Goal: Information Seeking & Learning: Learn about a topic

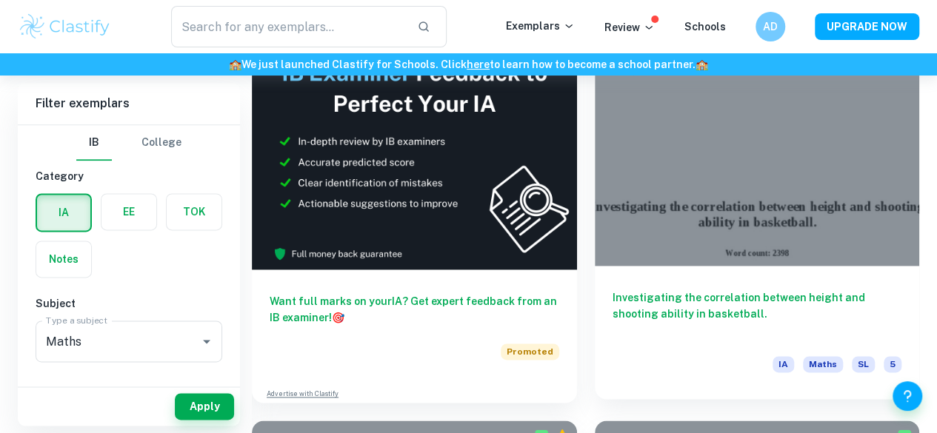
scroll to position [858, 0]
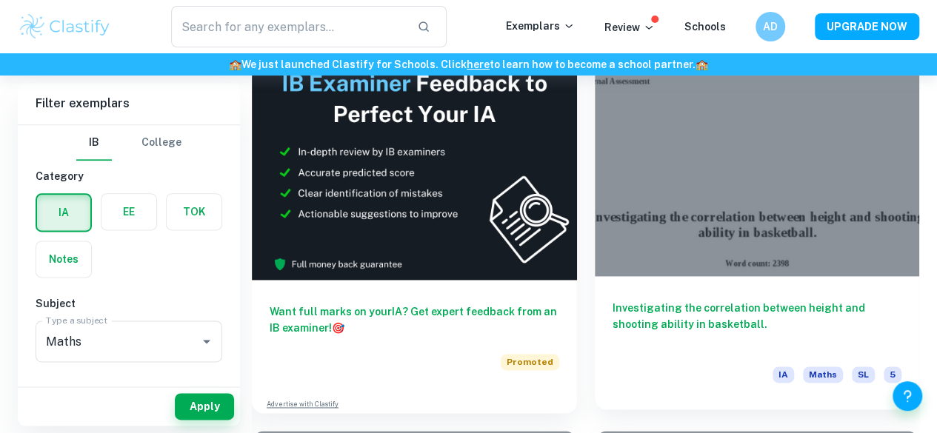
click at [595, 276] on div "Investigating the correlation between height and shooting ability in basketball…" at bounding box center [757, 342] width 325 height 133
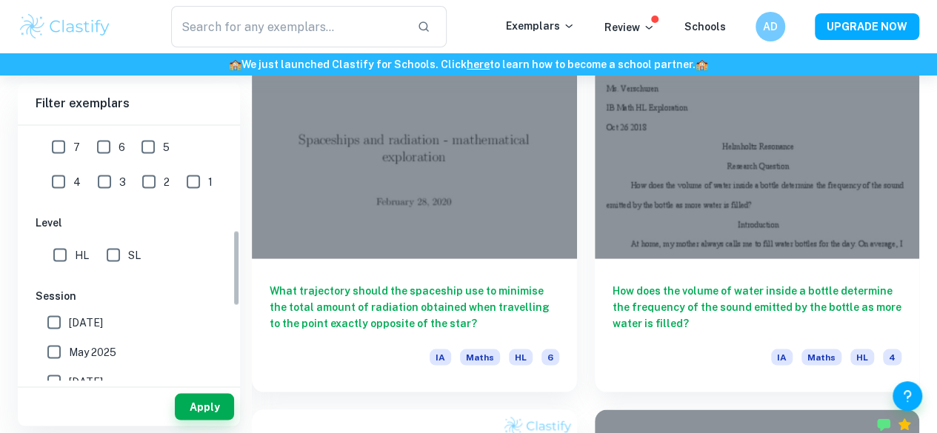
scroll to position [349, 0]
click at [113, 254] on input "SL" at bounding box center [114, 254] width 30 height 30
checkbox input "true"
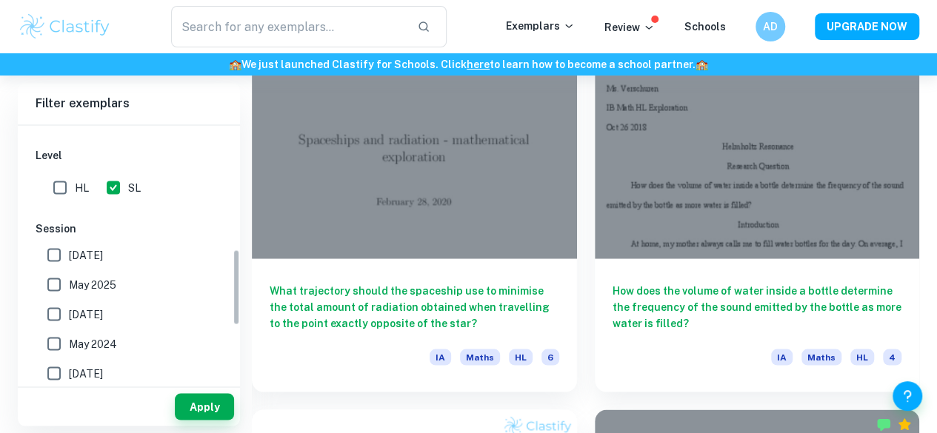
scroll to position [417, 0]
click at [64, 253] on input "May 2026" at bounding box center [54, 254] width 30 height 30
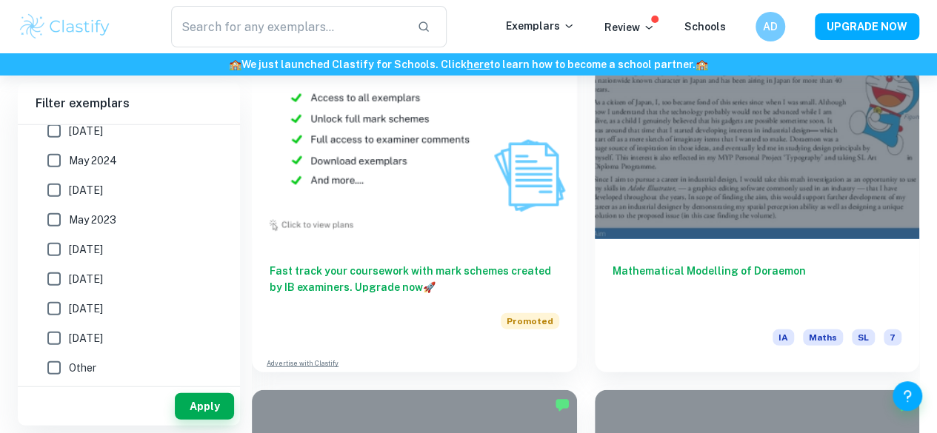
scroll to position [1705, 0]
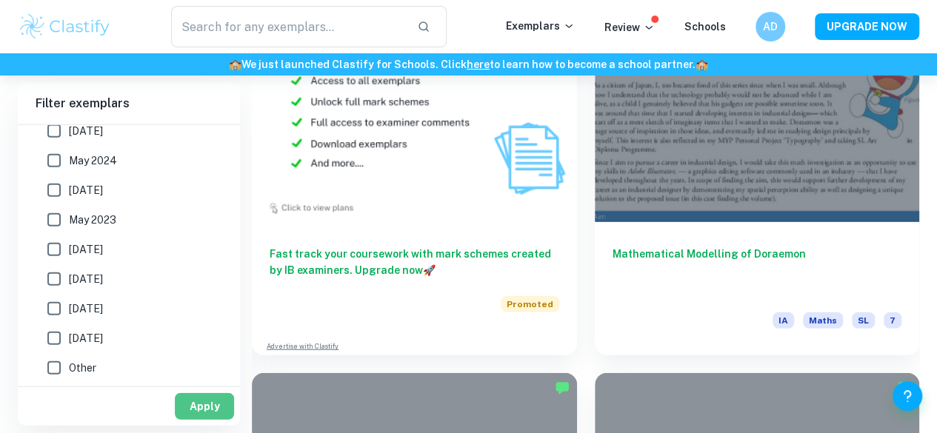
click at [207, 407] on button "Apply" at bounding box center [204, 406] width 59 height 27
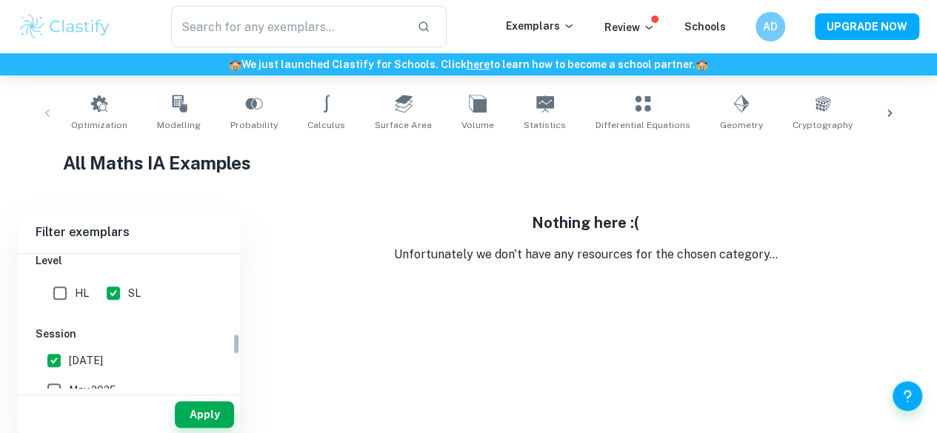
scroll to position [504, 0]
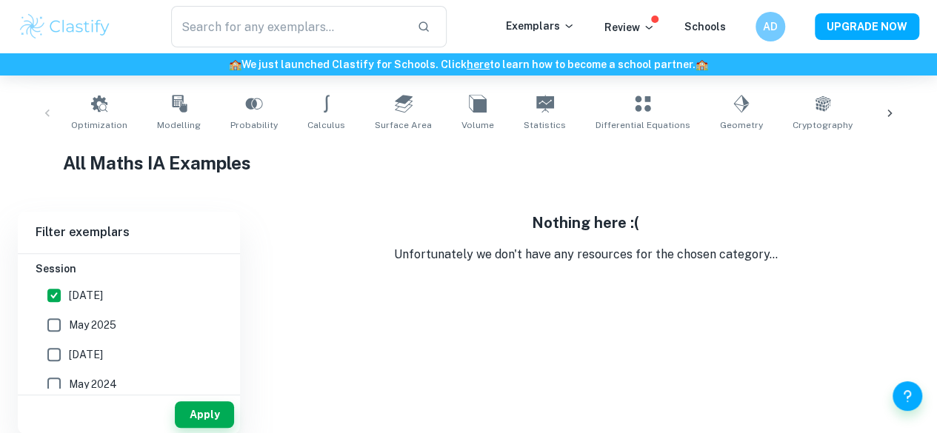
click at [100, 296] on span "May 2026" at bounding box center [86, 295] width 34 height 16
click at [69, 296] on input "May 2026" at bounding box center [54, 296] width 30 height 30
checkbox input "false"
click at [97, 318] on span "May 2025" at bounding box center [92, 325] width 47 height 16
click at [69, 318] on input "May 2025" at bounding box center [54, 325] width 30 height 30
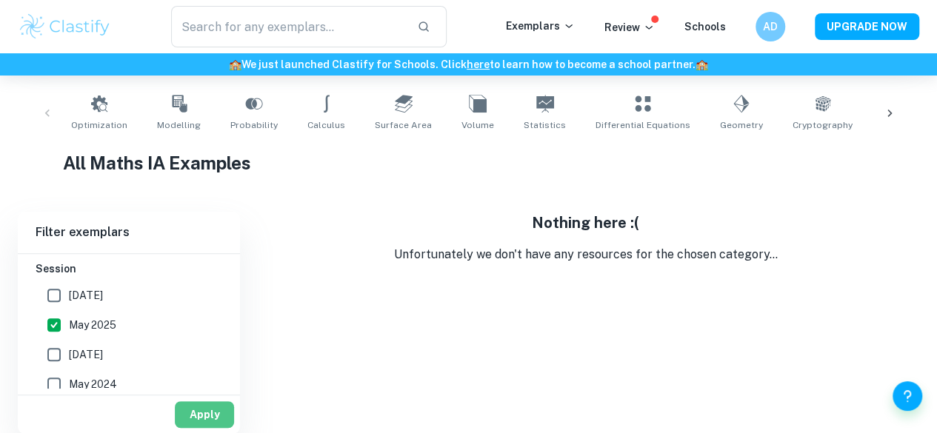
click at [188, 407] on button "Apply" at bounding box center [204, 415] width 59 height 27
click at [76, 329] on span "May 2025" at bounding box center [92, 325] width 47 height 16
click at [69, 329] on input "May 2025" at bounding box center [54, 325] width 30 height 30
checkbox input "false"
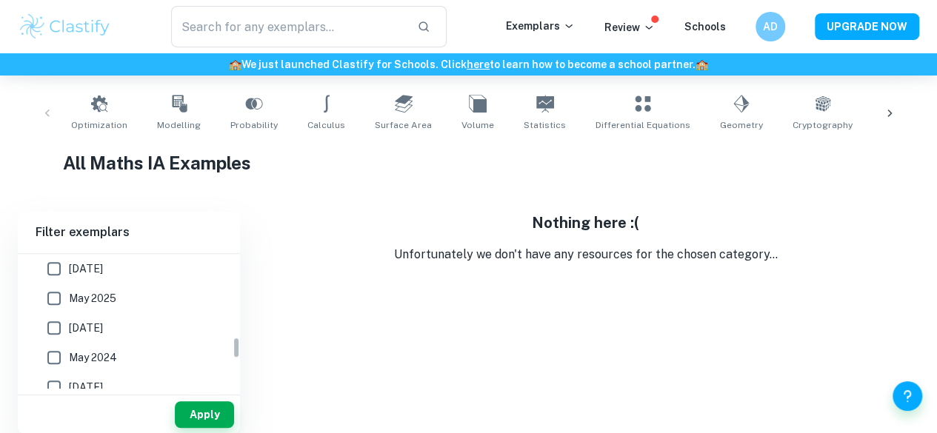
scroll to position [532, 0]
click at [81, 348] on span "May 2024" at bounding box center [93, 356] width 48 height 16
click at [69, 347] on input "May 2024" at bounding box center [54, 357] width 30 height 30
click at [191, 403] on button "Apply" at bounding box center [204, 415] width 59 height 27
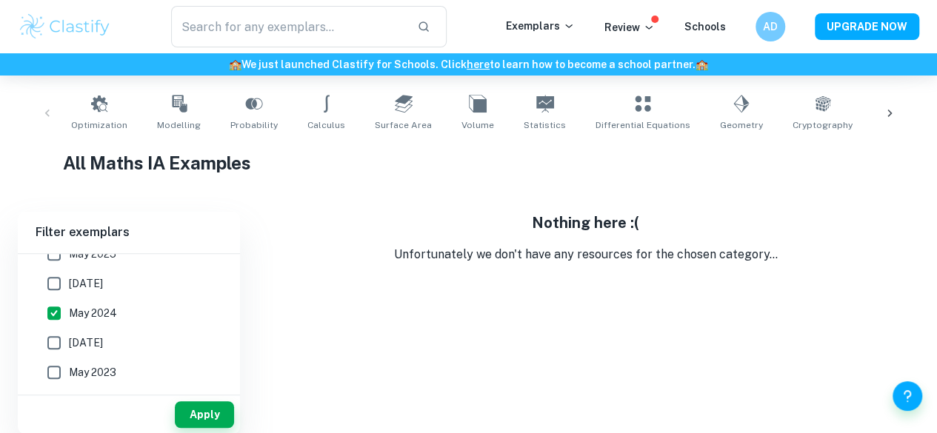
click at [73, 316] on span "May 2024" at bounding box center [93, 313] width 48 height 16
click at [69, 316] on input "May 2024" at bounding box center [54, 314] width 30 height 30
checkbox input "false"
click at [195, 402] on button "Apply" at bounding box center [204, 415] width 59 height 27
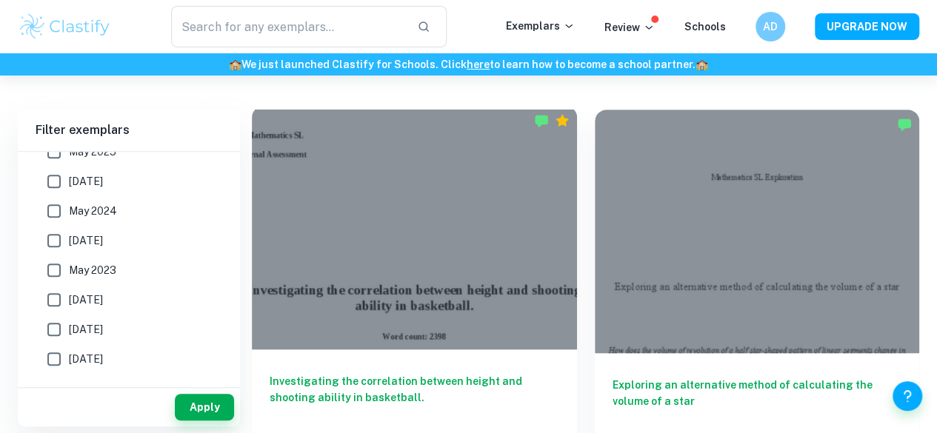
scroll to position [394, 0]
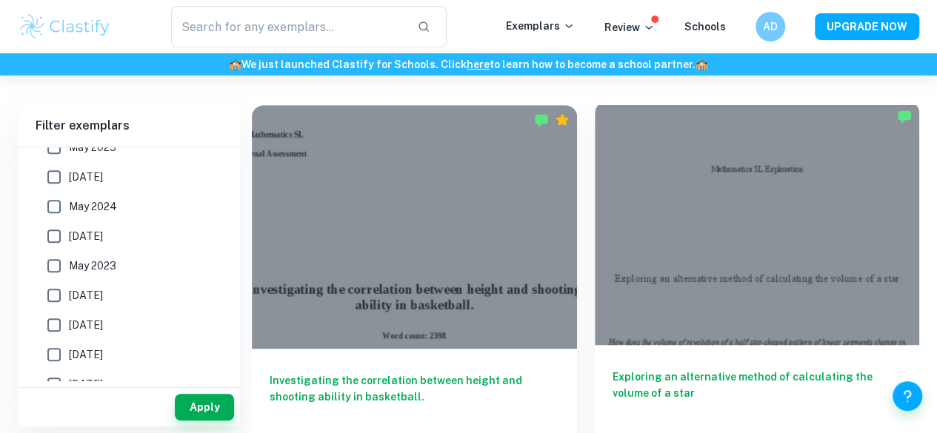
click at [595, 256] on div at bounding box center [757, 223] width 325 height 244
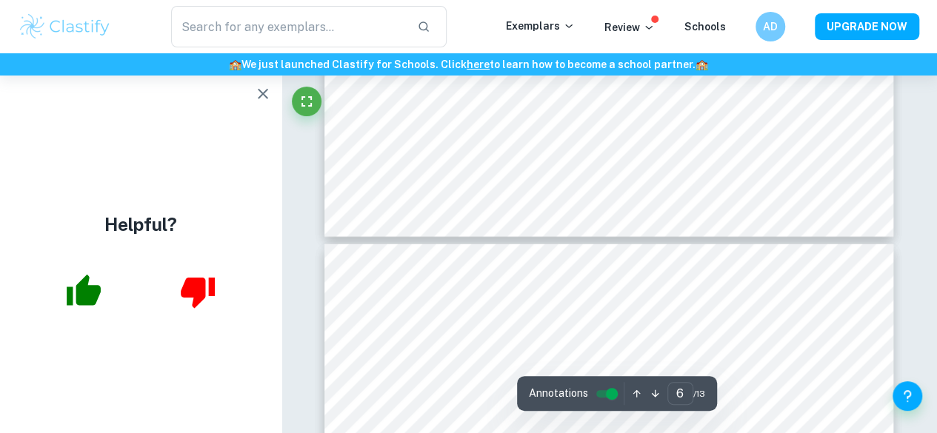
scroll to position [4489, 0]
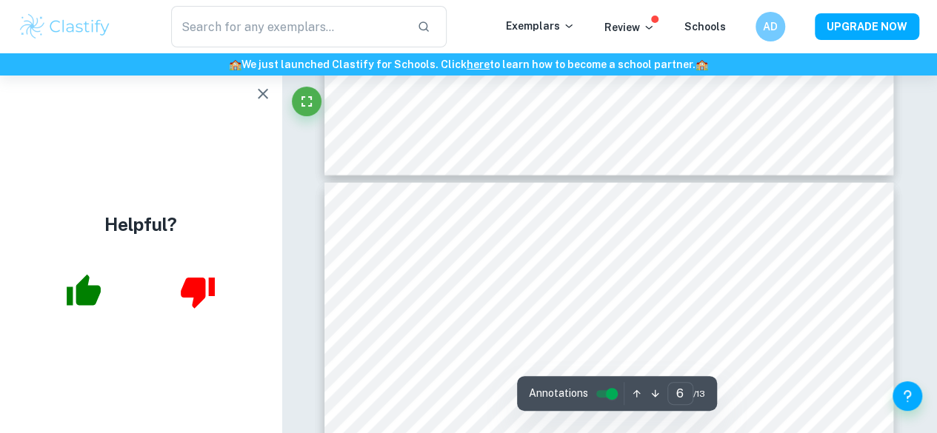
type input "7"
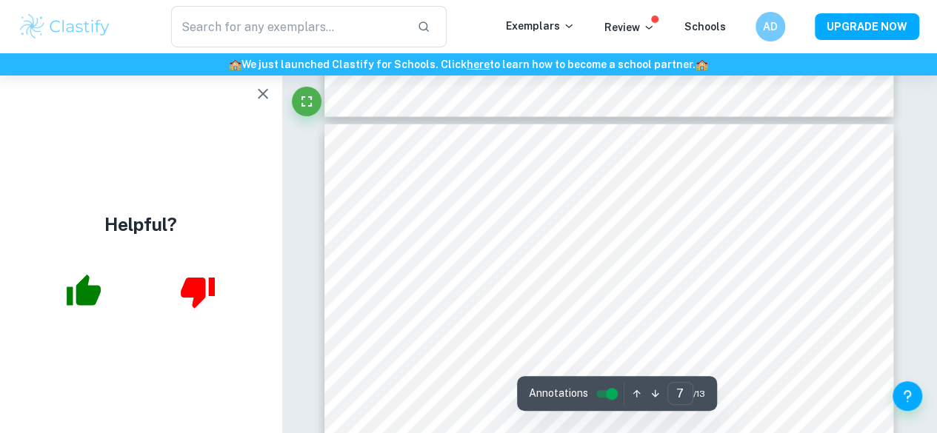
scroll to position [4610, 0]
click at [586, 276] on div at bounding box center [609, 277] width 208 height 7
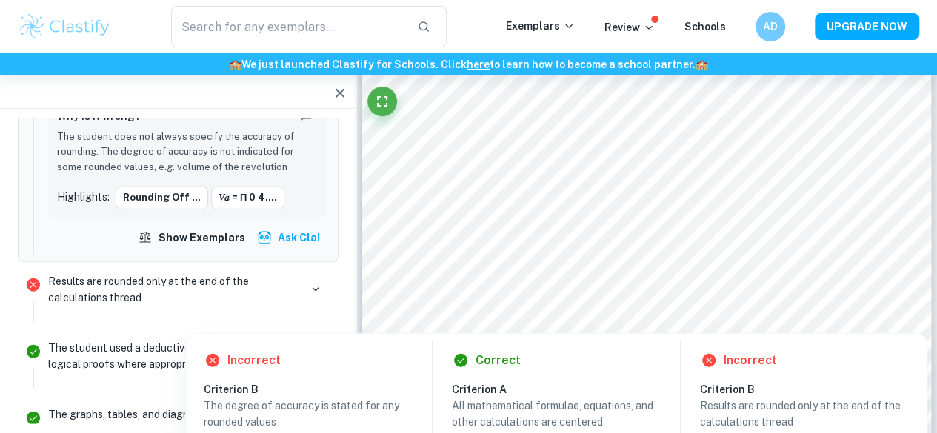
scroll to position [3657, 0]
click at [160, 276] on p "Results are rounded only at the end of the calculations thread" at bounding box center [173, 289] width 251 height 33
click at [85, 273] on p "Results are rounded only at the end of the calculations thread" at bounding box center [173, 289] width 251 height 33
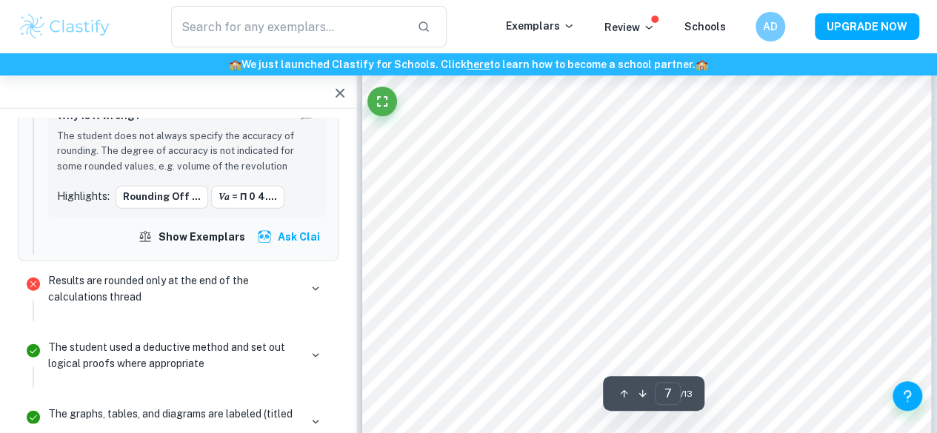
scroll to position [4760, 0]
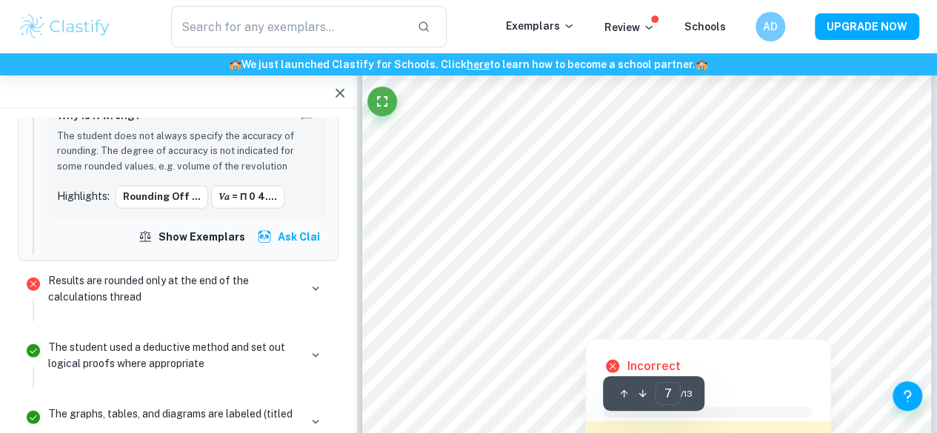
click at [514, 332] on div at bounding box center [585, 328] width 314 height 13
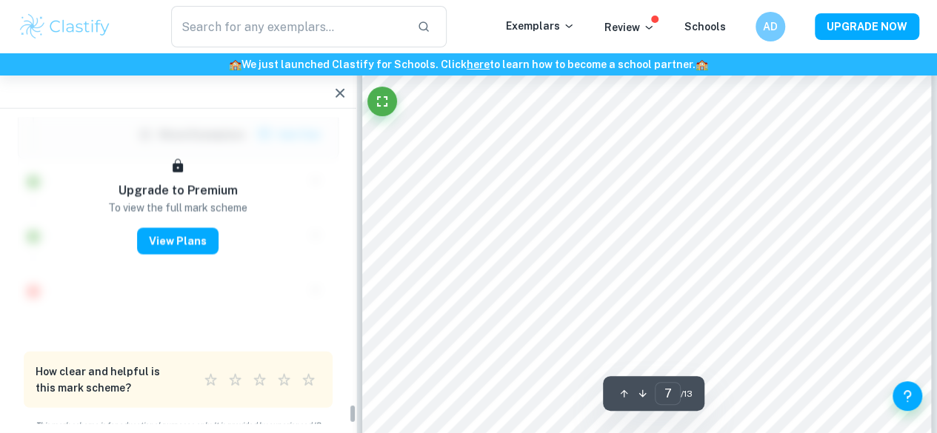
scroll to position [4815, 0]
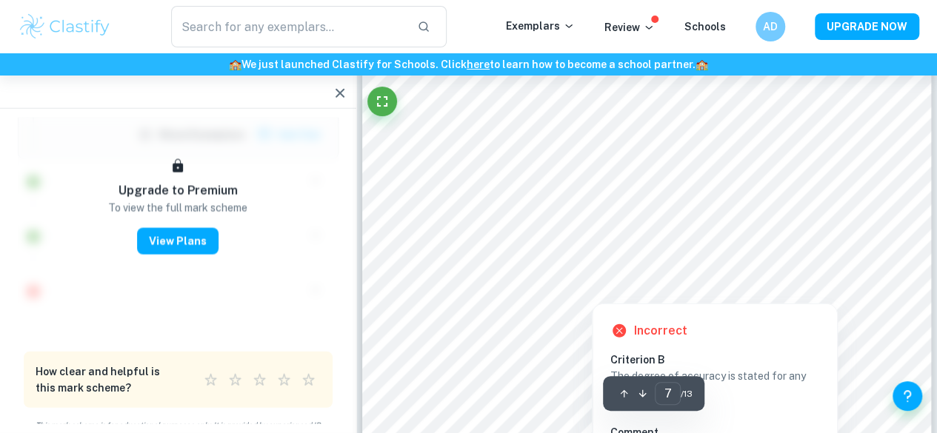
click at [555, 289] on div at bounding box center [592, 293] width 182 height 13
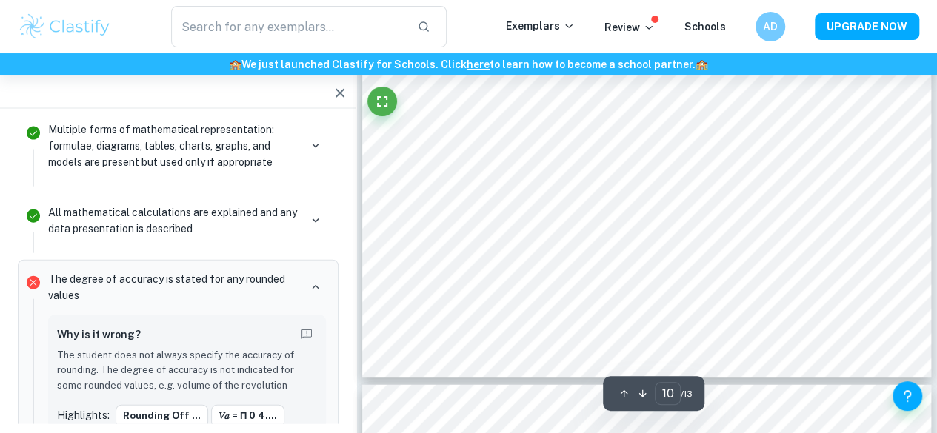
scroll to position [7229, 0]
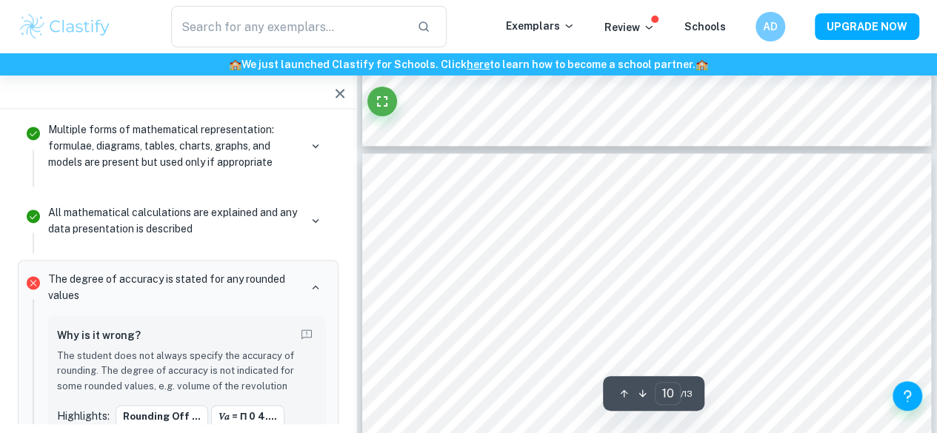
type input "9"
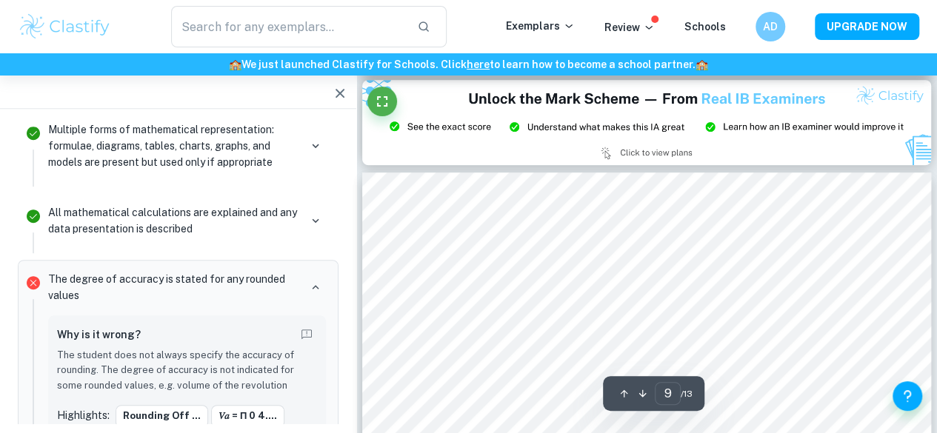
scroll to position [5951, 0]
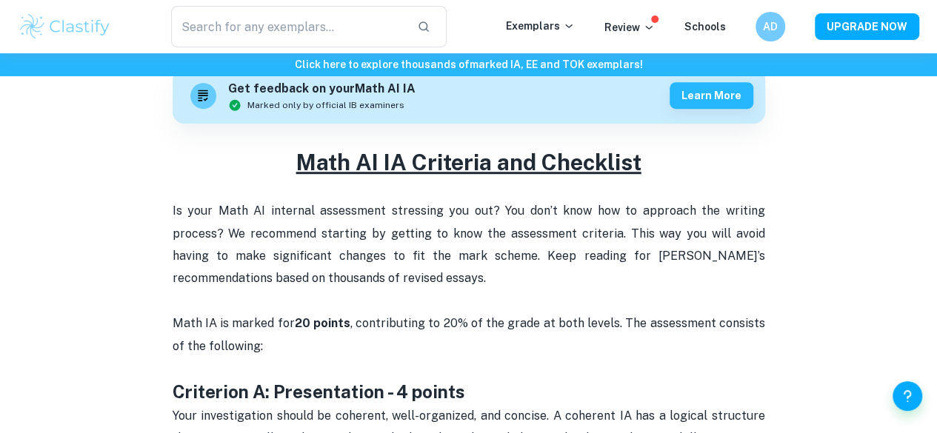
scroll to position [469, 0]
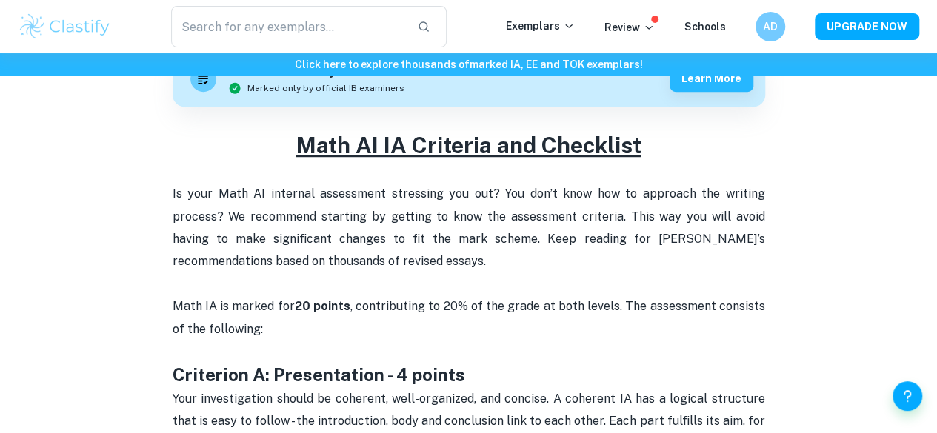
click at [396, 242] on span "Is your Math AI internal assessment stressing you out? You don’t know how to ap…" at bounding box center [471, 227] width 596 height 81
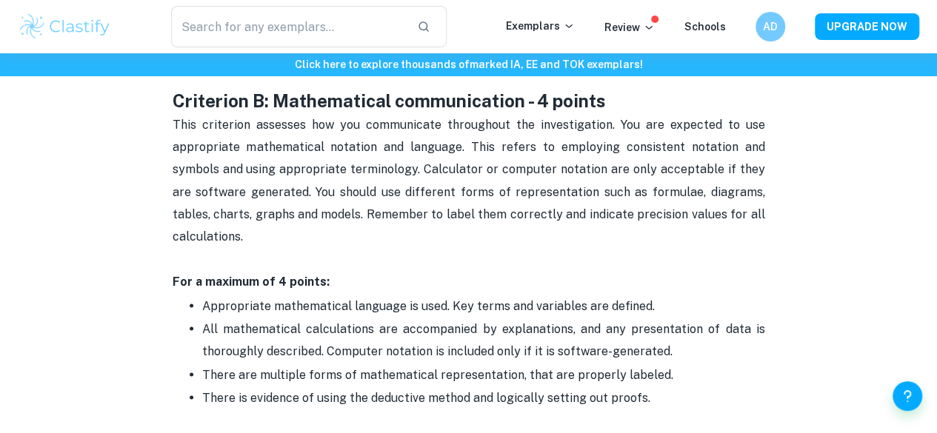
scroll to position [1109, 0]
